Goal: Task Accomplishment & Management: Manage account settings

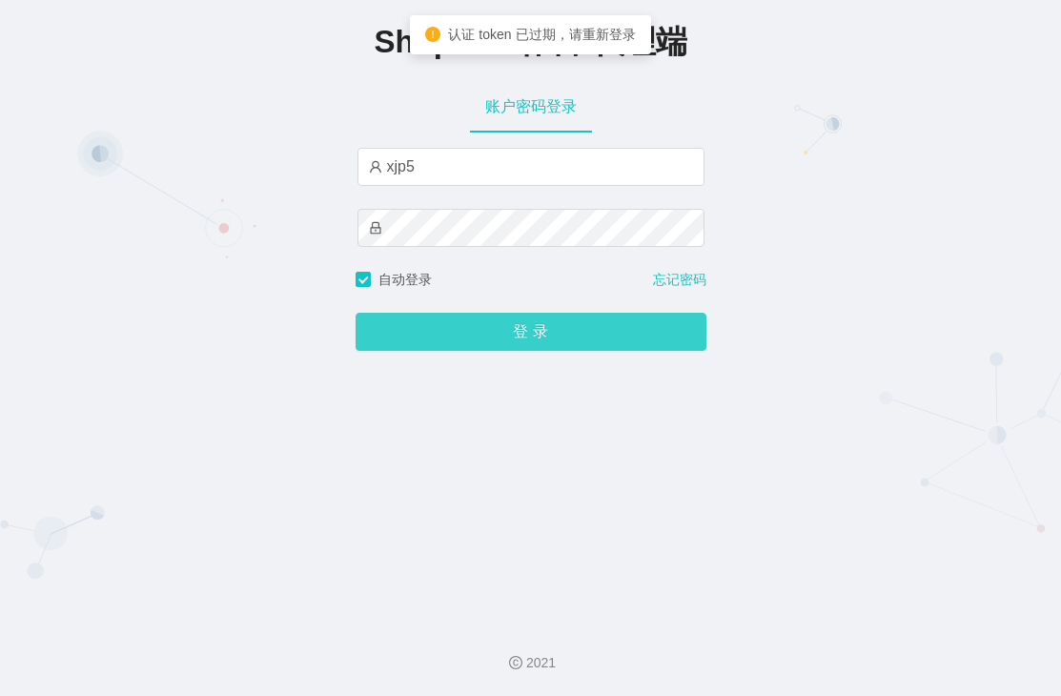
click at [553, 331] on button "登 录" at bounding box center [531, 332] width 351 height 38
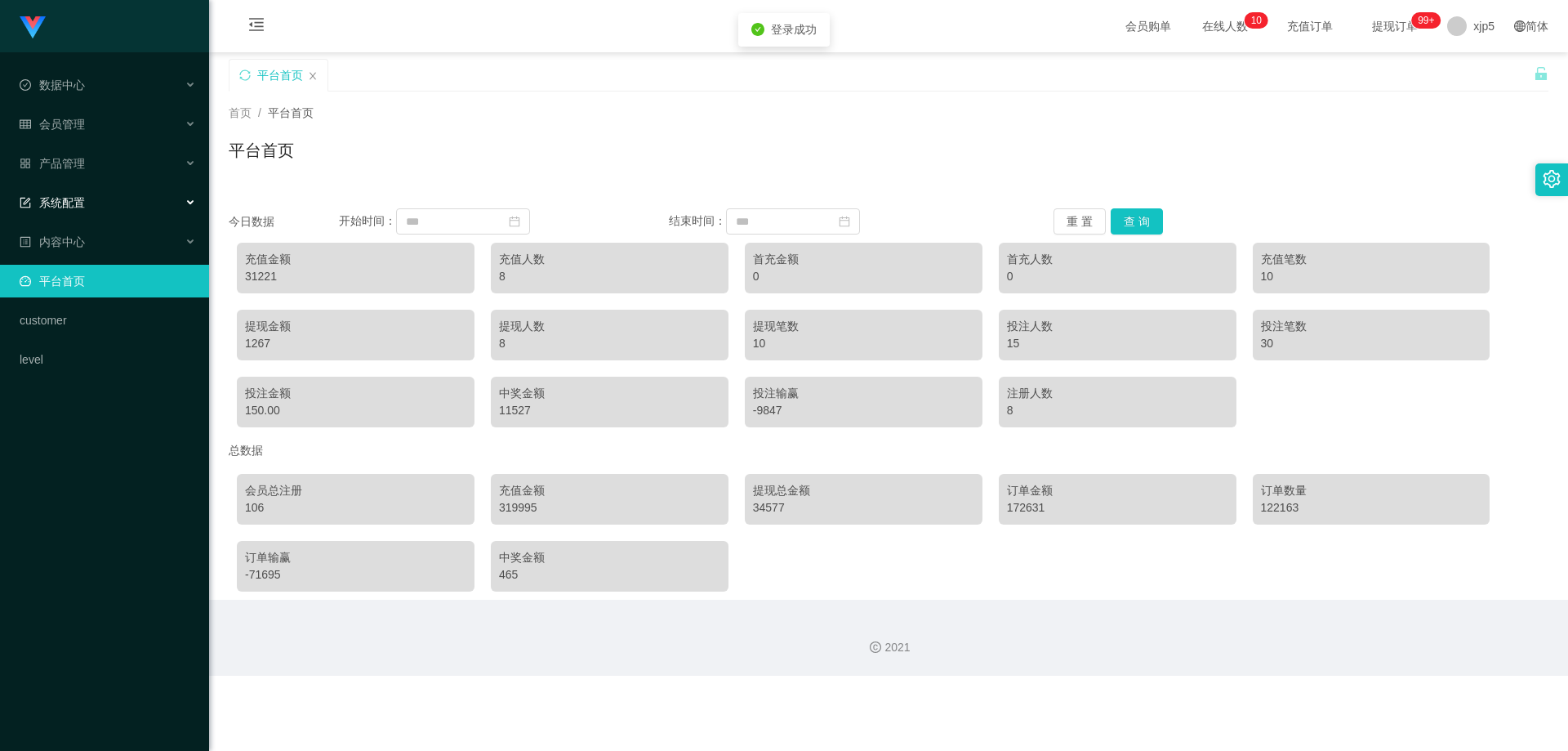
click at [88, 207] on div "系统配置" at bounding box center [105, 202] width 209 height 33
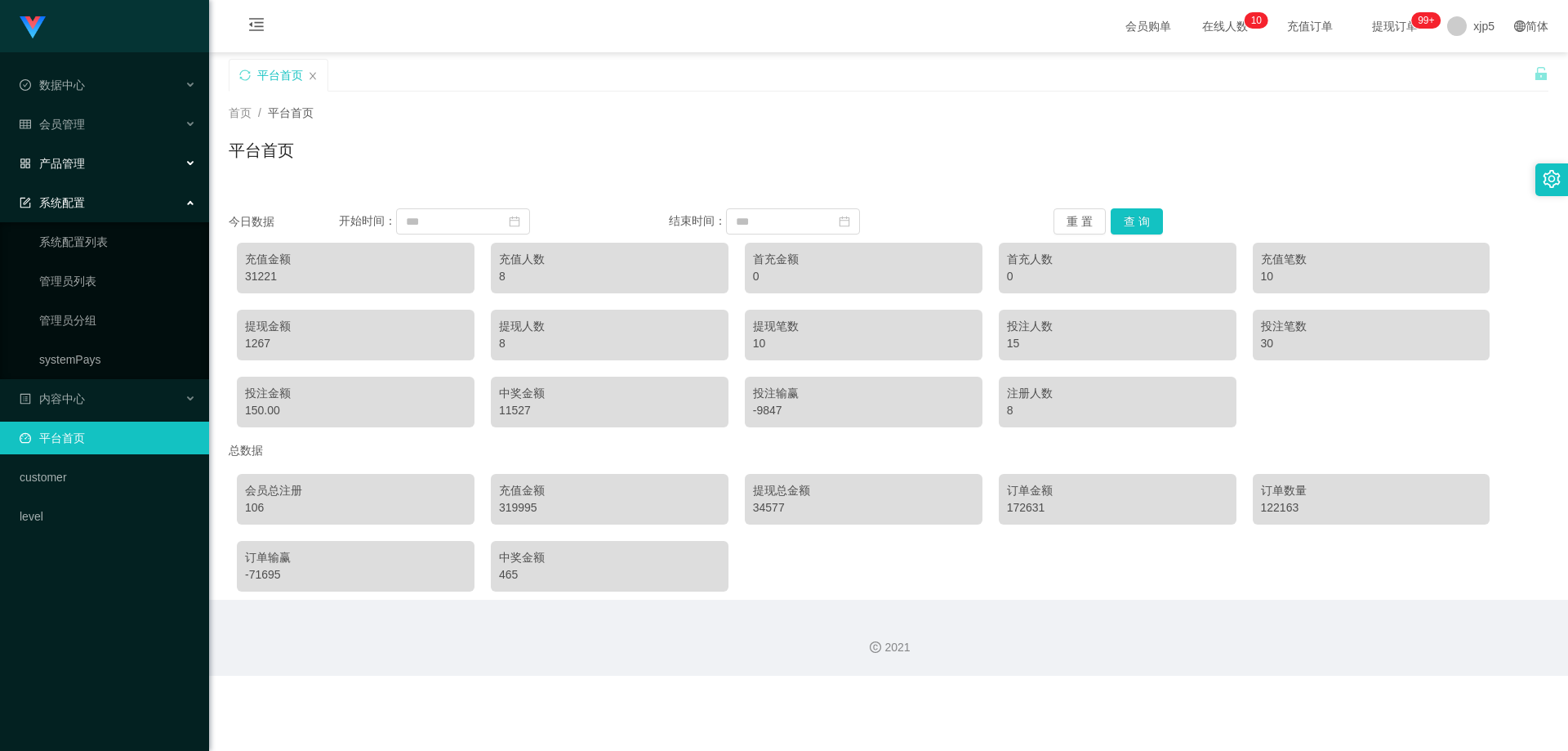
drag, startPoint x: 69, startPoint y: 165, endPoint x: 99, endPoint y: 217, distance: 60.0
click at [69, 165] on span "产品管理" at bounding box center [52, 163] width 65 height 13
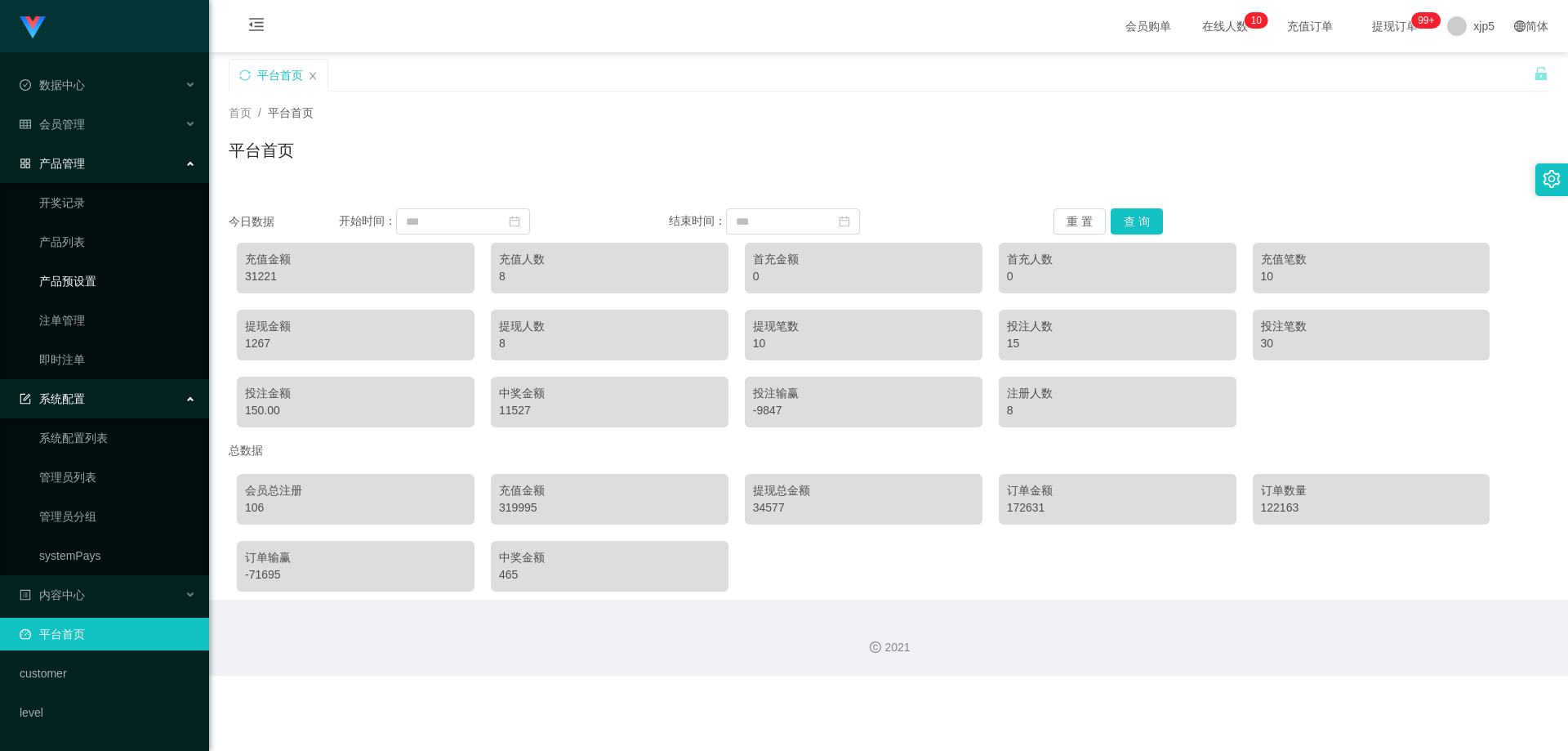
click at [91, 279] on link "产品预设置" at bounding box center [117, 281] width 157 height 33
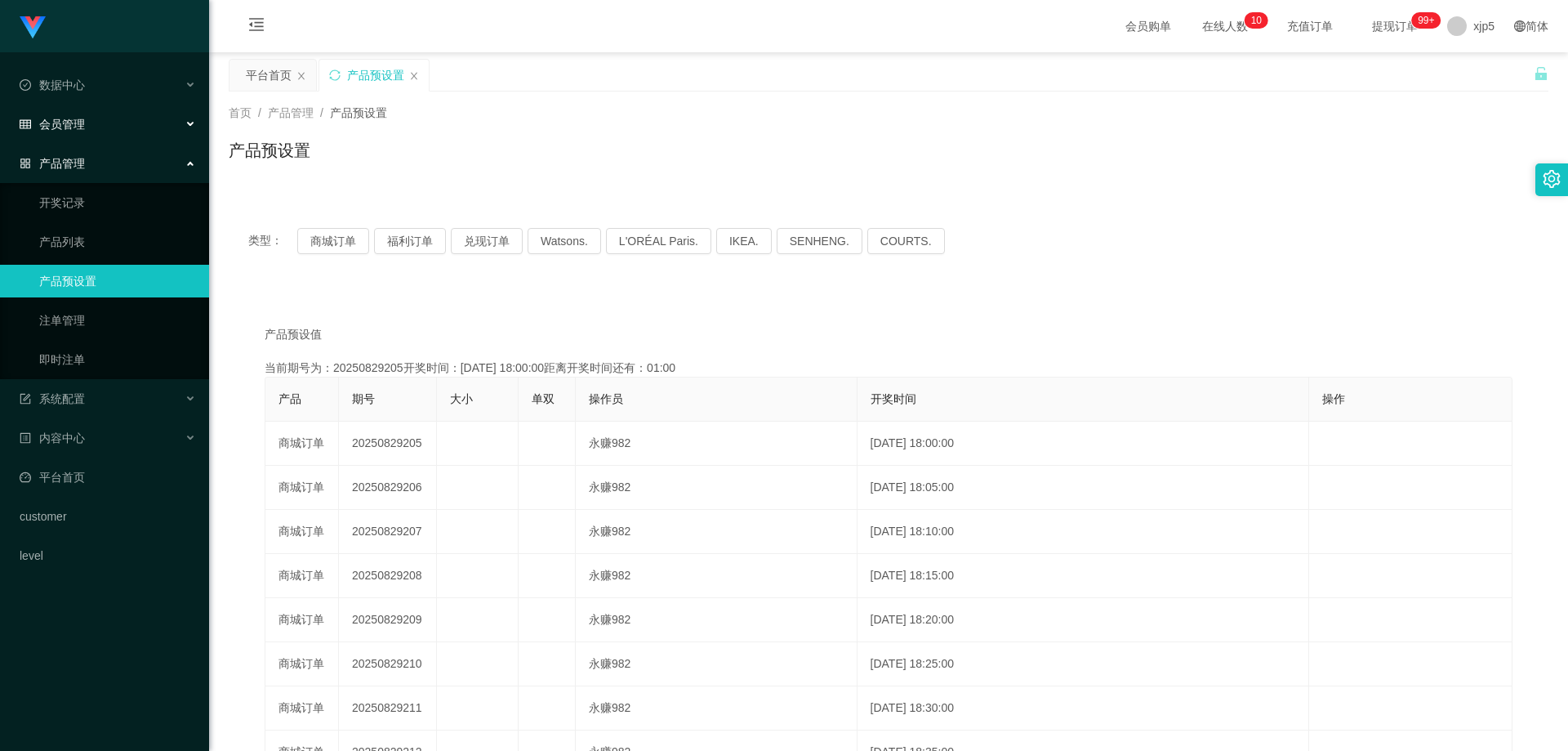
click at [81, 122] on span "会员管理" at bounding box center [52, 123] width 65 height 13
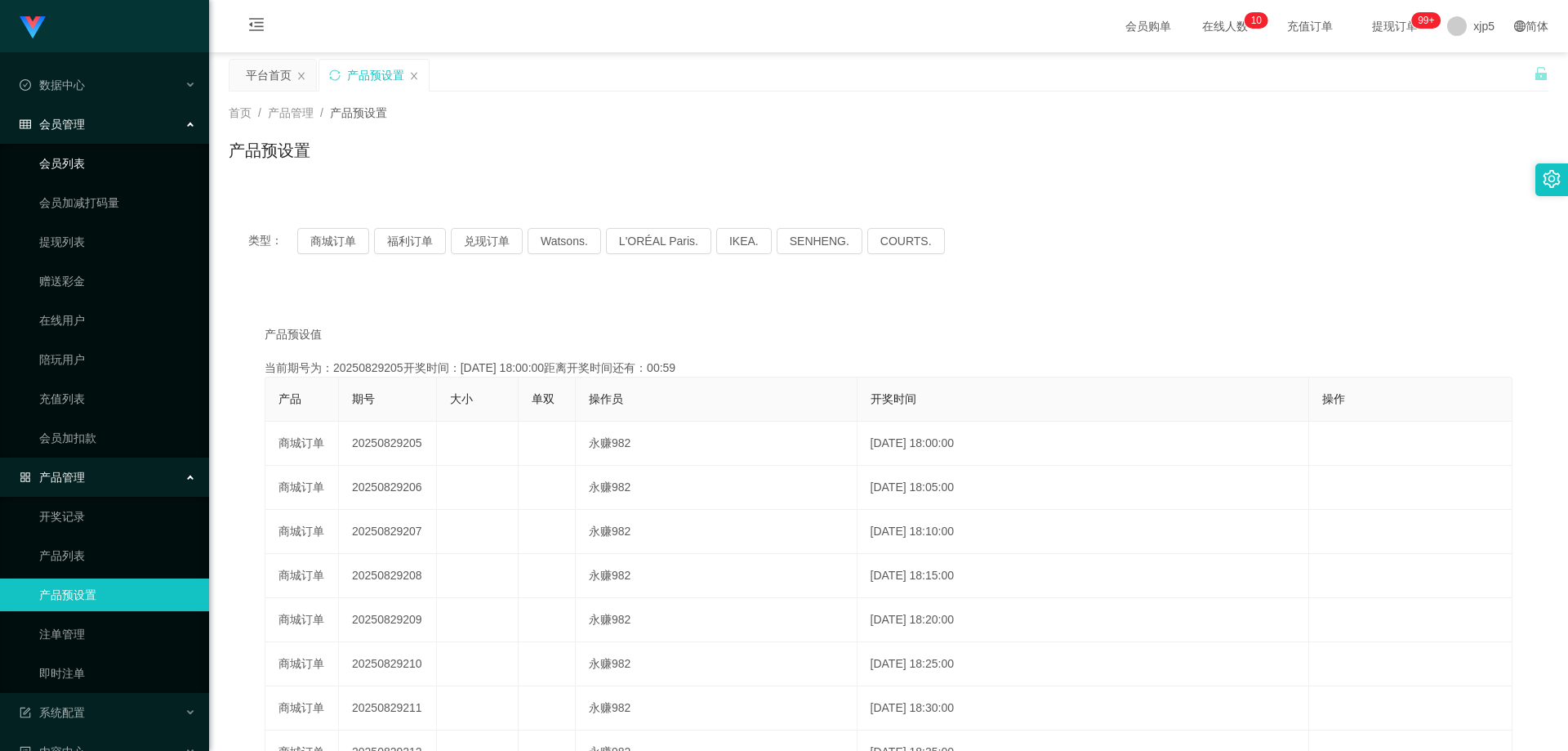
click at [87, 154] on link "会员列表" at bounding box center [117, 164] width 157 height 33
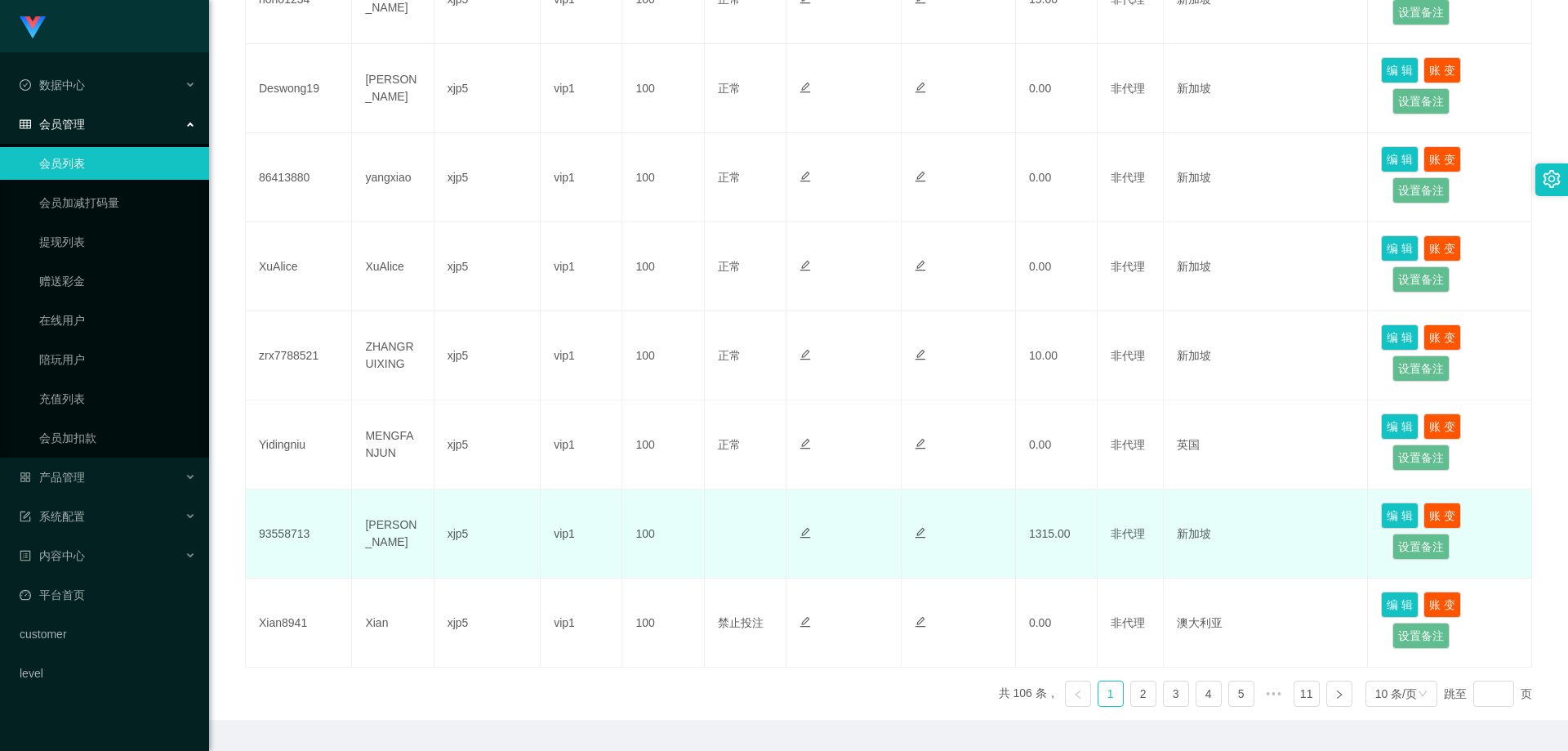
scroll to position [699, 0]
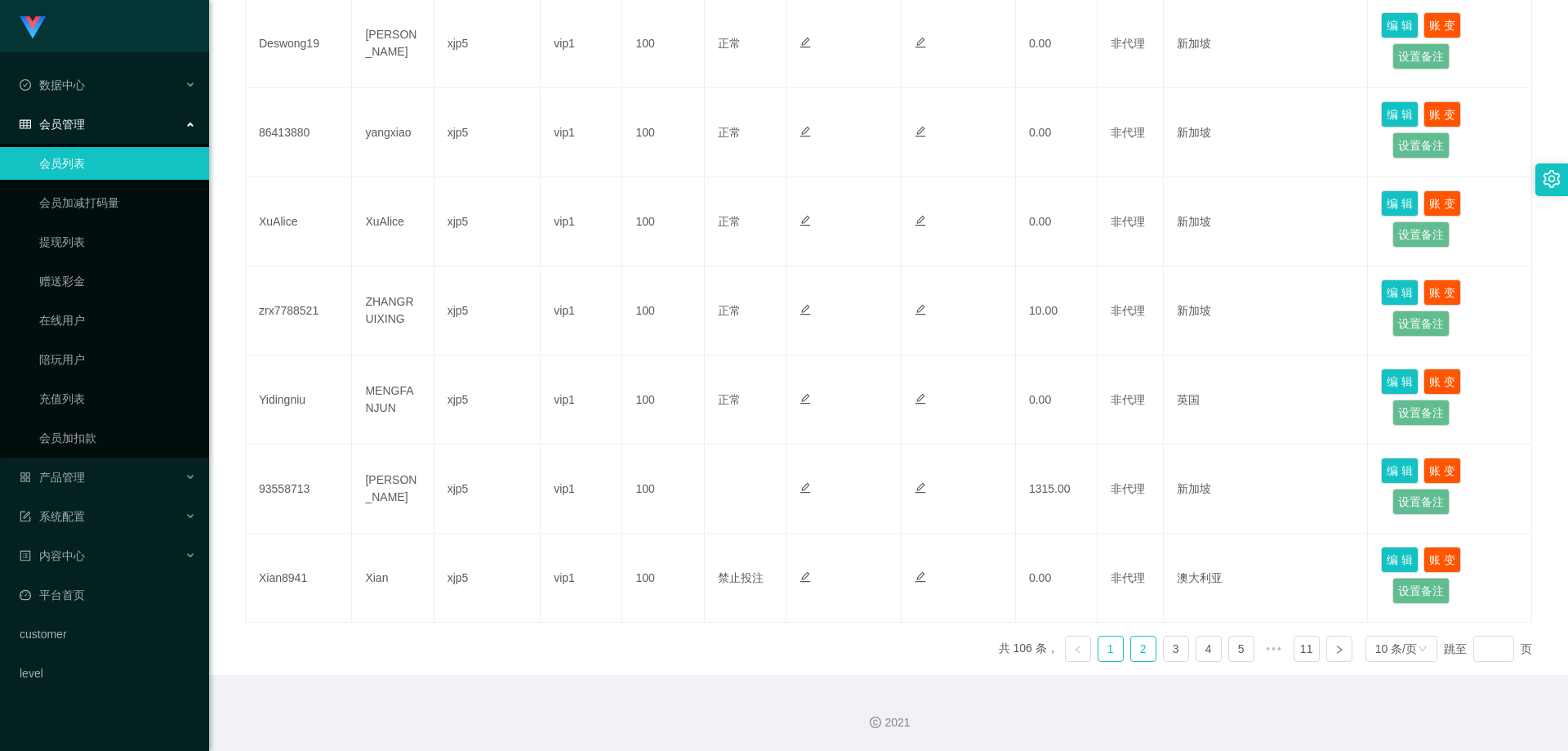
click at [908, 596] on link "2" at bounding box center [1143, 649] width 25 height 25
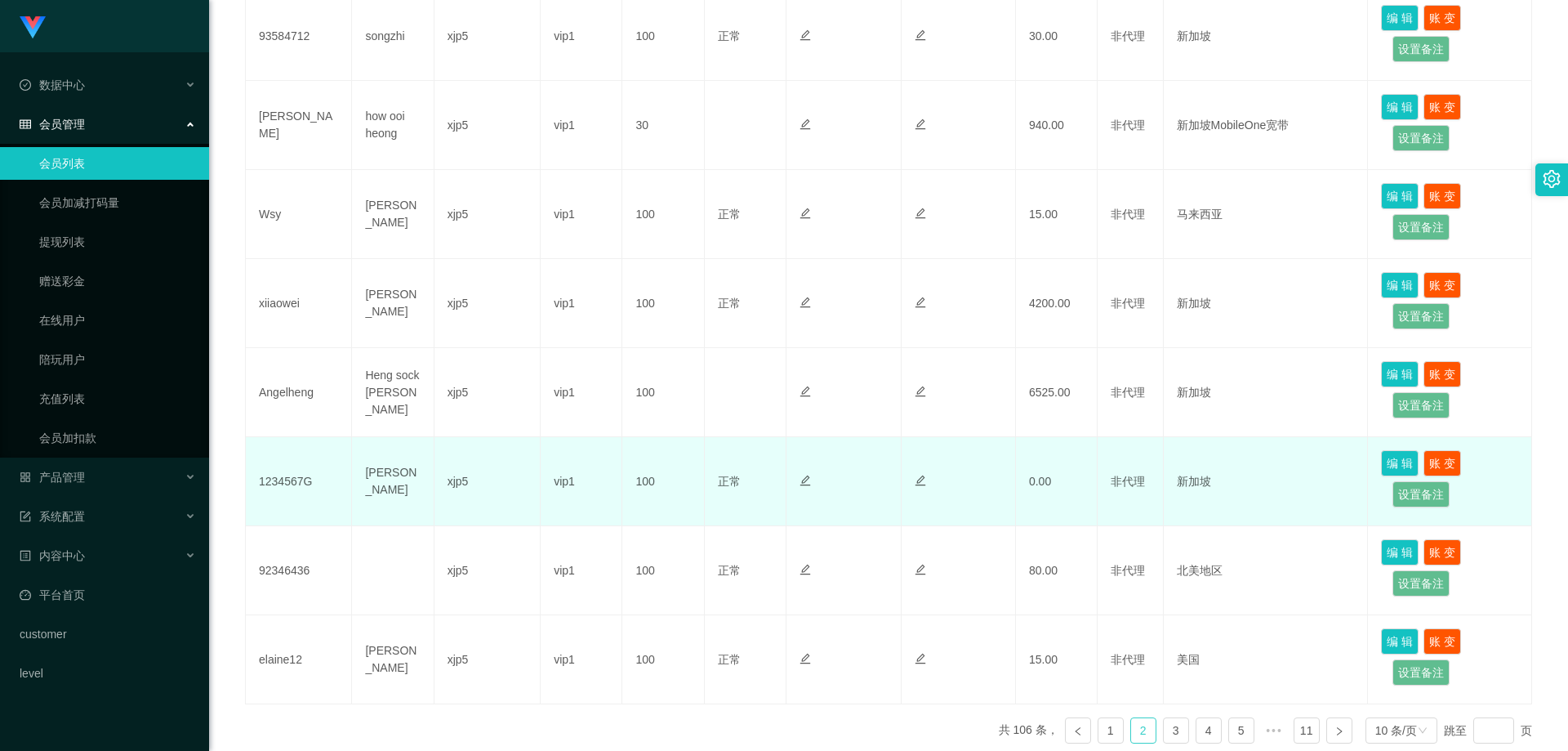
scroll to position [535, 0]
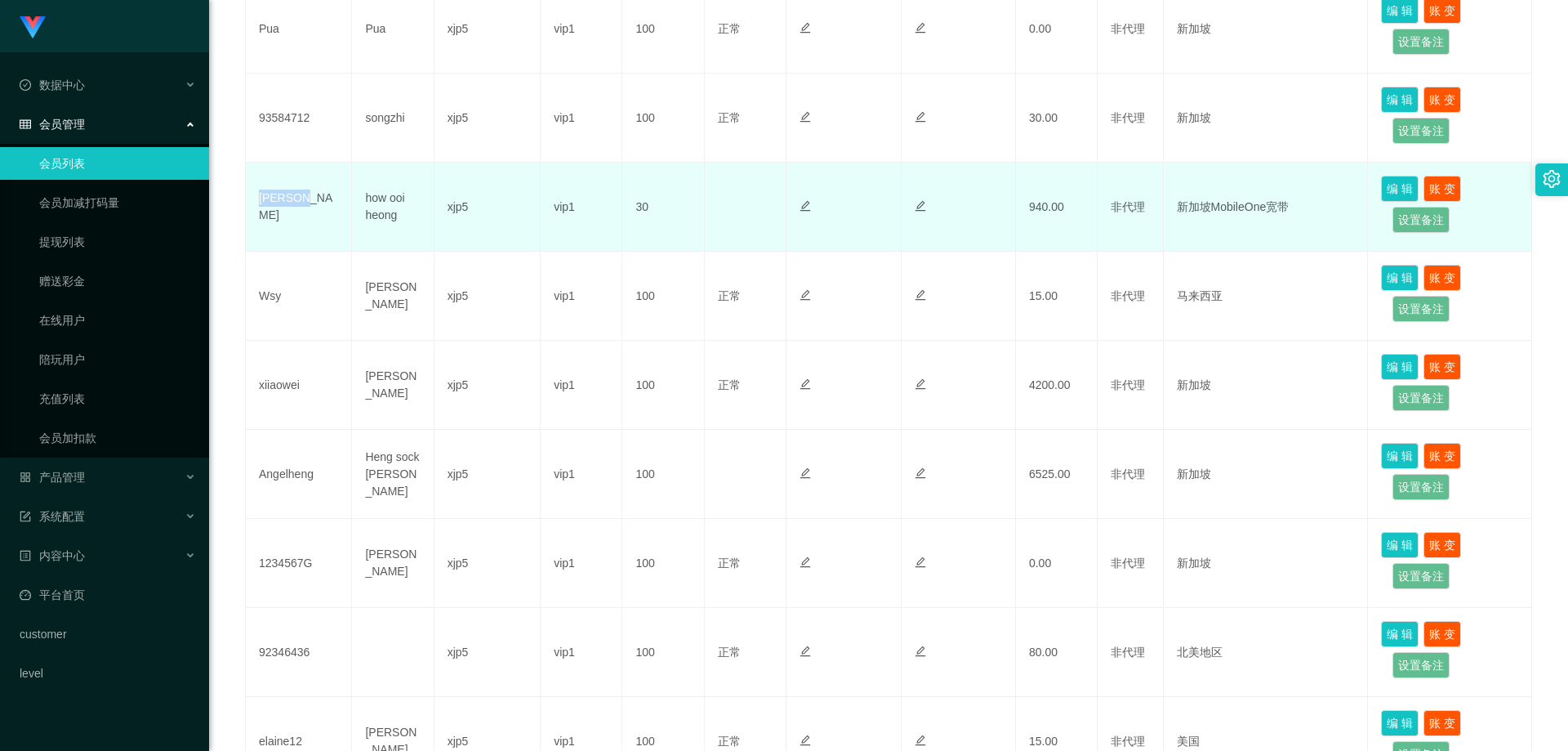
drag, startPoint x: 318, startPoint y: 217, endPoint x: 250, endPoint y: 213, distance: 68.1
click at [250, 213] on td "[PERSON_NAME]" at bounding box center [299, 207] width 106 height 89
copy td "[PERSON_NAME]"
